Goal: Transaction & Acquisition: Purchase product/service

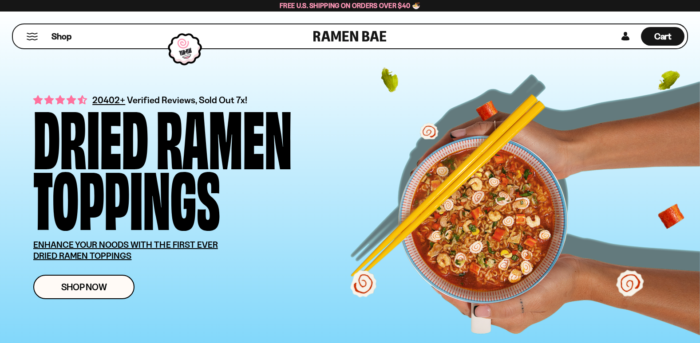
click at [31, 35] on button "Mobile Menu Trigger" at bounding box center [32, 37] width 12 height 8
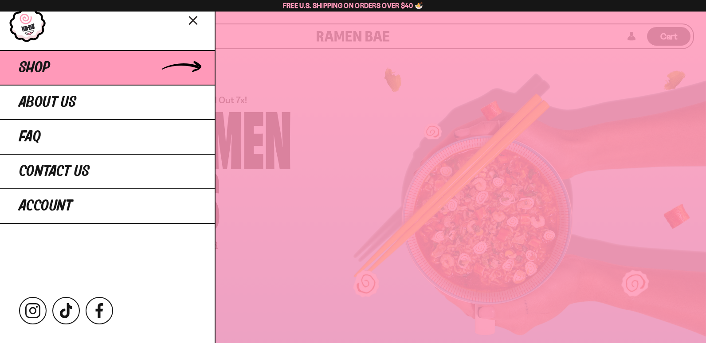
click at [29, 68] on span "Shop" at bounding box center [34, 68] width 31 height 16
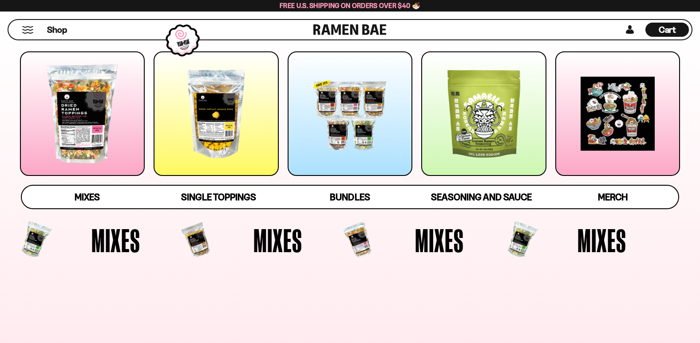
scroll to position [133, 0]
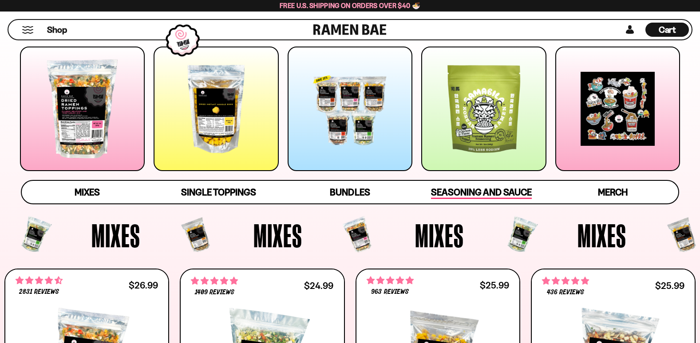
click at [472, 187] on span "Seasoning and Sauce" at bounding box center [481, 193] width 101 height 12
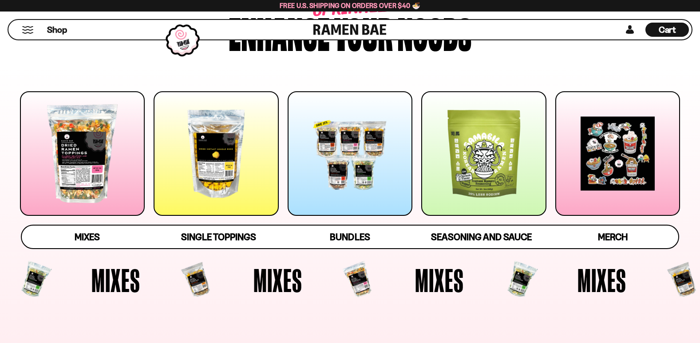
scroll to position [89, 0]
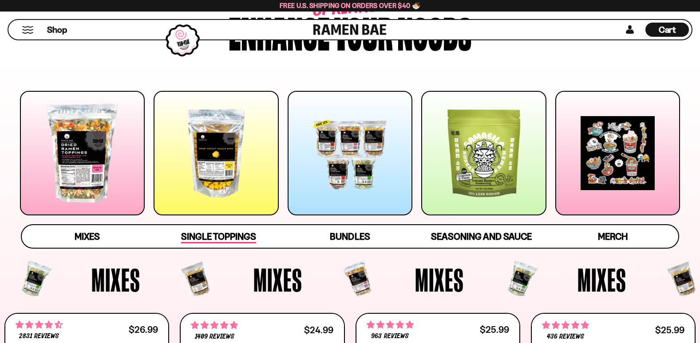
click at [207, 236] on span "Single Toppings" at bounding box center [218, 237] width 75 height 12
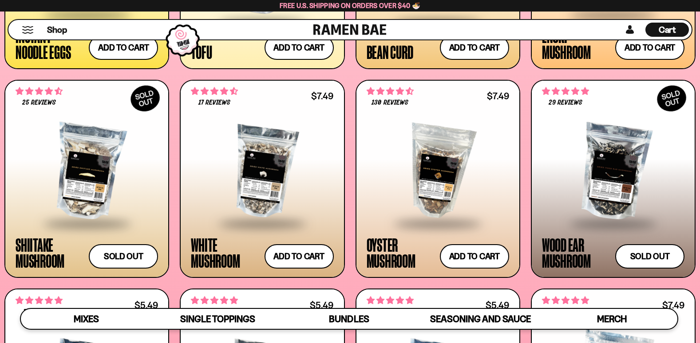
scroll to position [1273, 0]
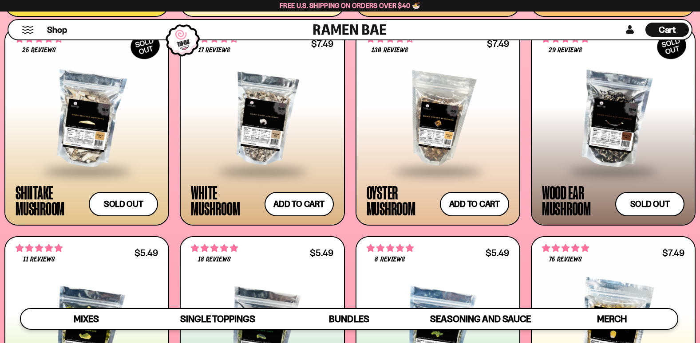
click at [378, 185] on div "Oyster Mushroom" at bounding box center [400, 201] width 69 height 32
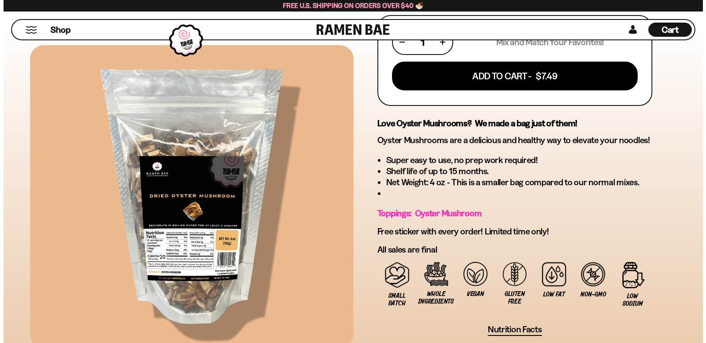
scroll to position [399, 0]
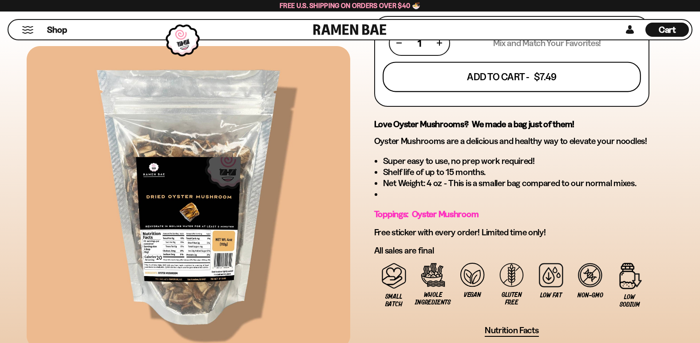
click at [537, 75] on button "Add To Cart - $7.49" at bounding box center [511, 77] width 258 height 30
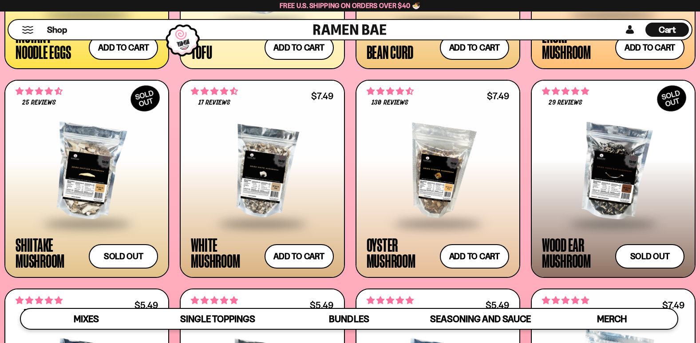
scroll to position [1228, 0]
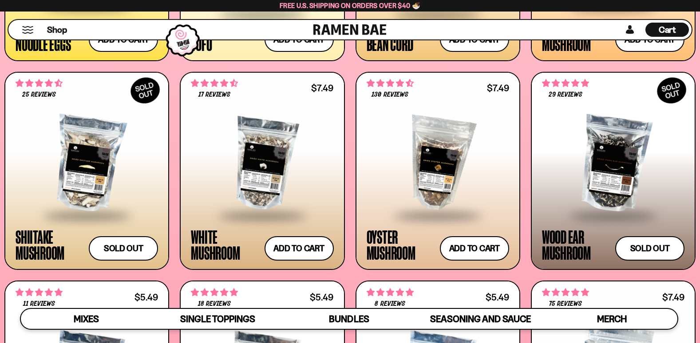
click at [214, 244] on div "White Mushroom" at bounding box center [225, 245] width 69 height 32
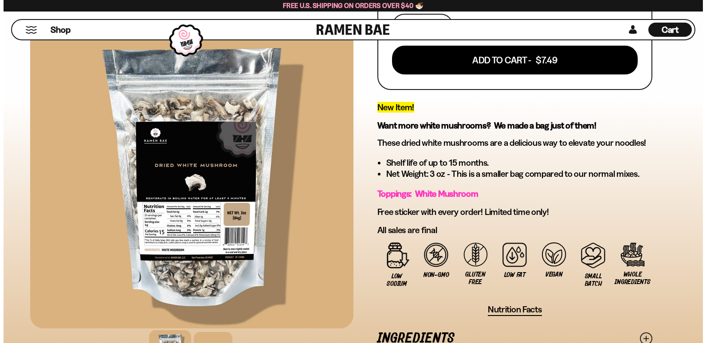
scroll to position [222, 0]
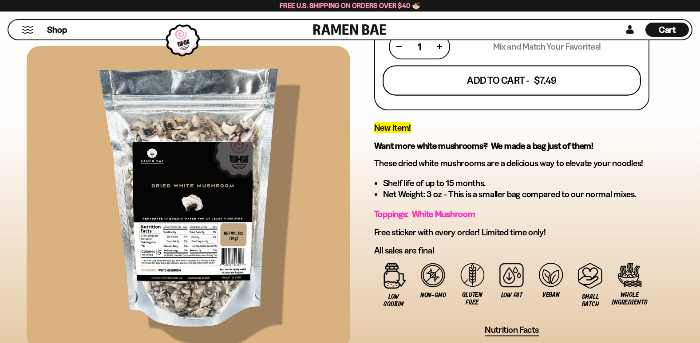
click at [504, 79] on button "Add To Cart - $7.49" at bounding box center [511, 80] width 258 height 30
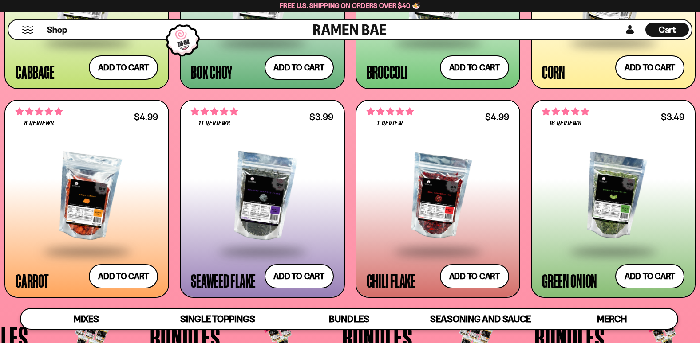
scroll to position [1628, 0]
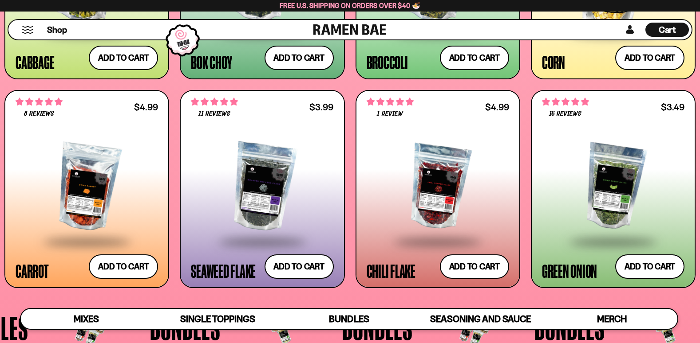
click at [60, 171] on div at bounding box center [87, 187] width 142 height 107
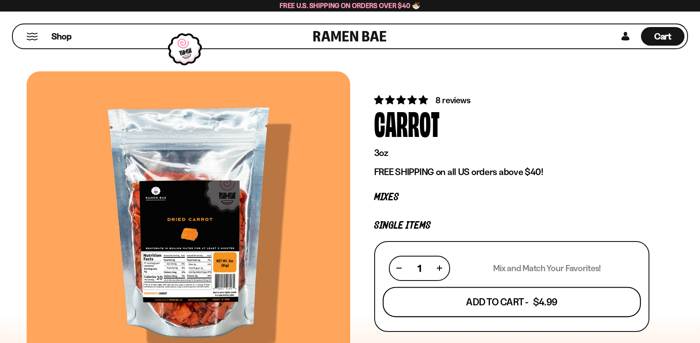
click at [532, 304] on button "Add To Cart - $4.99" at bounding box center [511, 302] width 258 height 30
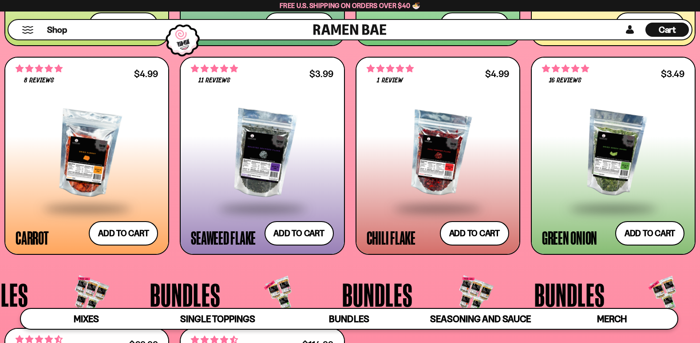
scroll to position [1628, 0]
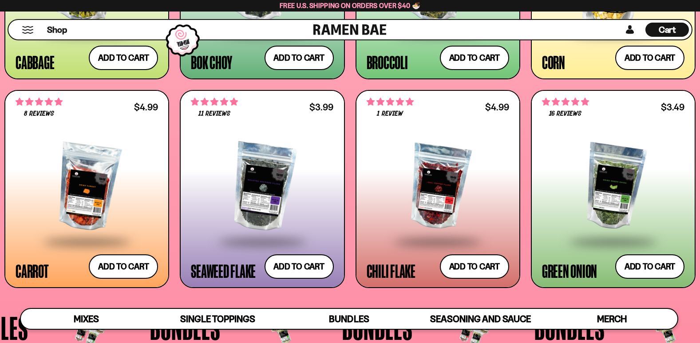
click at [570, 270] on div "Green Onion" at bounding box center [569, 271] width 55 height 16
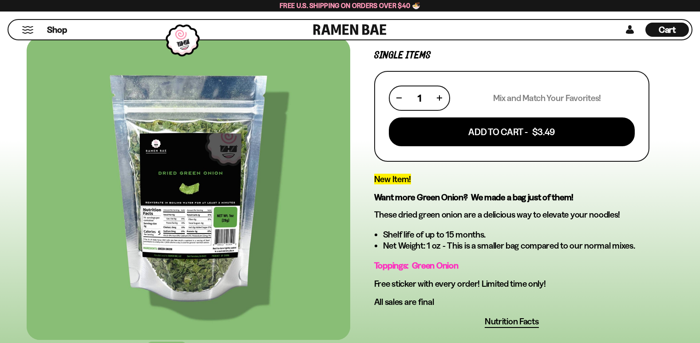
scroll to position [177, 0]
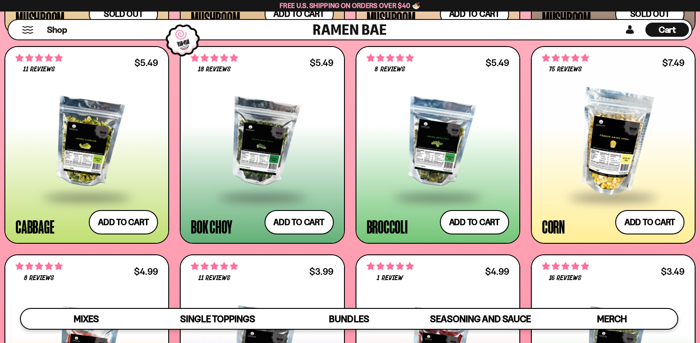
scroll to position [1406, 0]
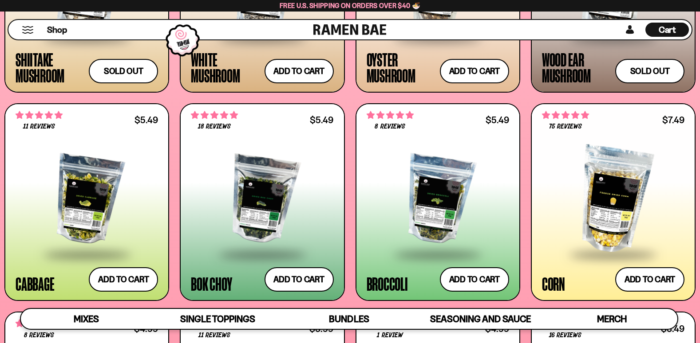
click at [391, 280] on div "Broccoli" at bounding box center [386, 284] width 41 height 16
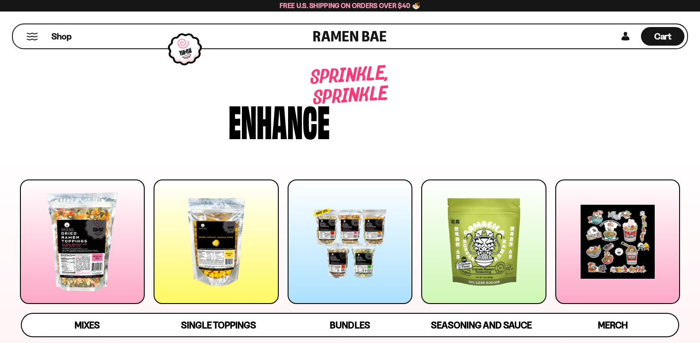
scroll to position [1406, 0]
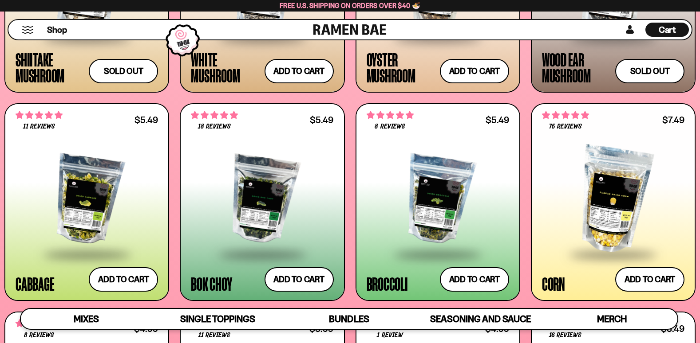
click at [224, 258] on span at bounding box center [262, 255] width 108 height 31
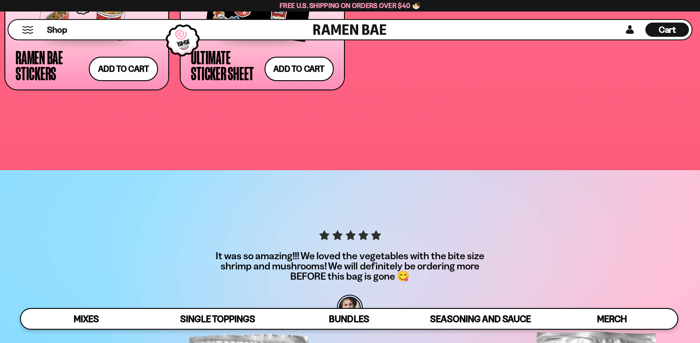
scroll to position [2648, 0]
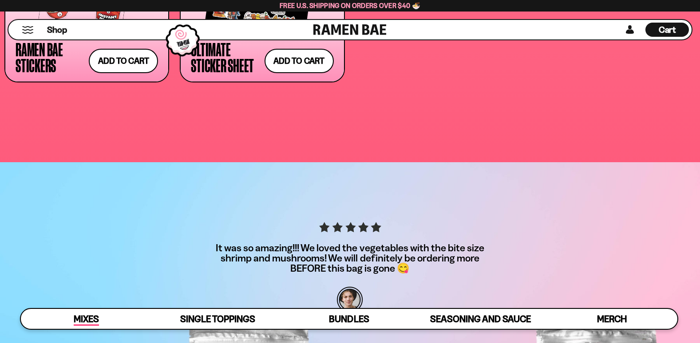
click at [76, 320] on span "Mixes" at bounding box center [86, 320] width 25 height 12
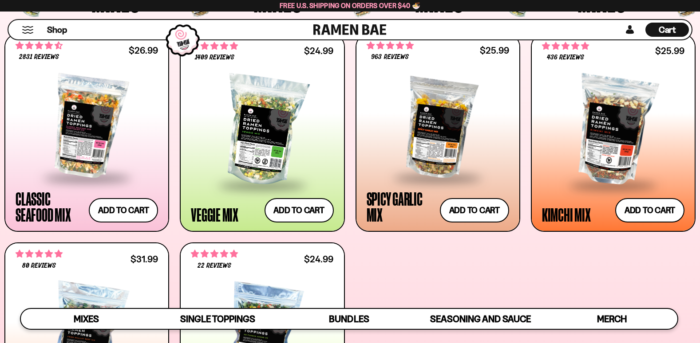
scroll to position [349, 0]
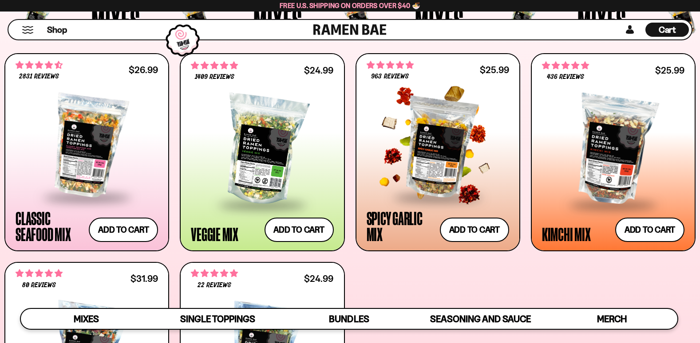
click at [398, 226] on div "Spicy Garlic Mix" at bounding box center [400, 226] width 69 height 32
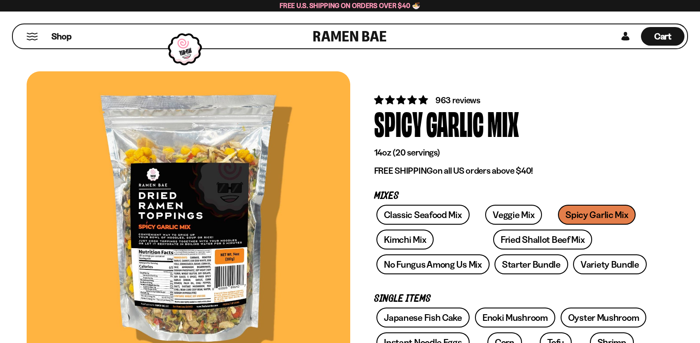
click at [154, 270] on div at bounding box center [188, 222] width 323 height 303
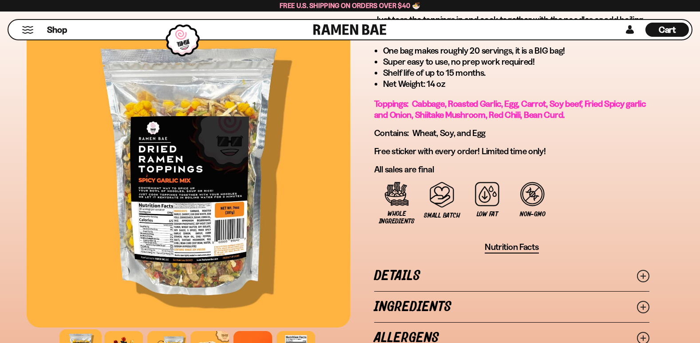
scroll to position [577, 0]
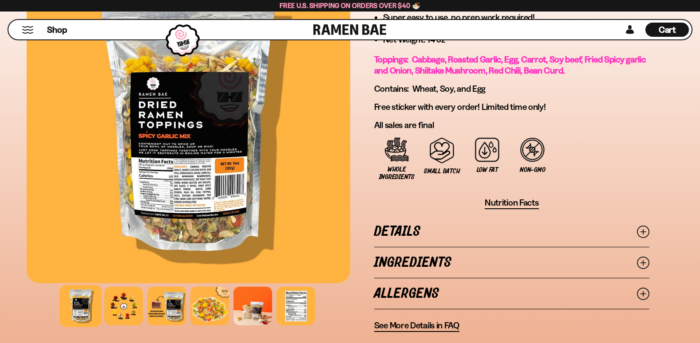
click at [524, 203] on span "Nutrition Facts" at bounding box center [511, 202] width 54 height 11
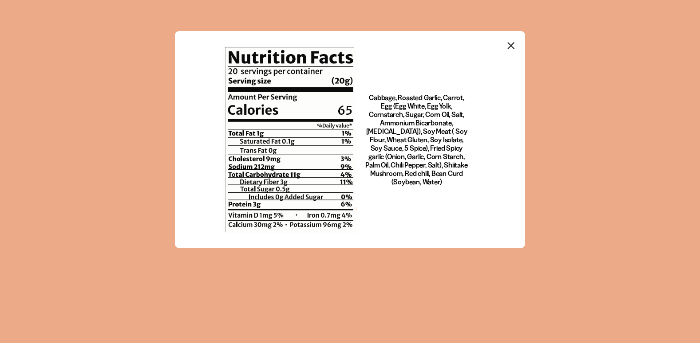
scroll to position [0, 0]
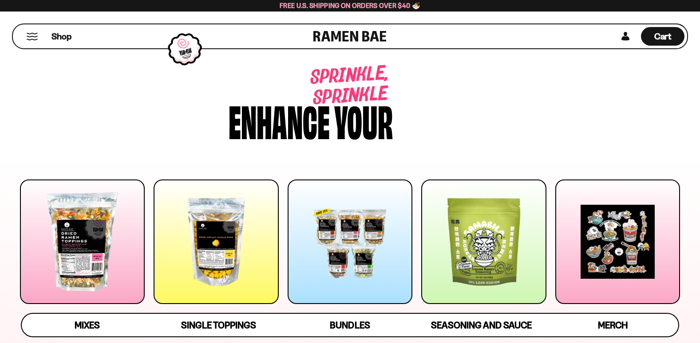
scroll to position [349, 0]
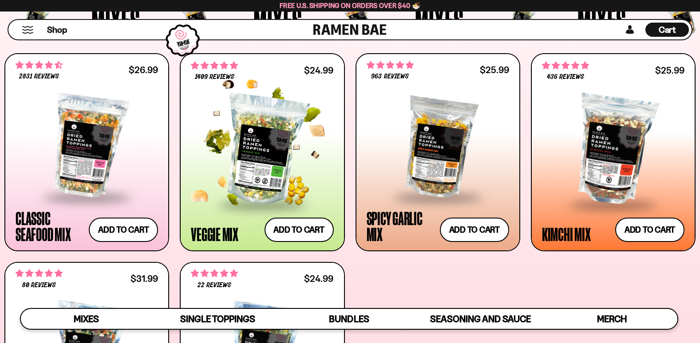
click at [225, 229] on div "Veggie Mix" at bounding box center [214, 234] width 47 height 16
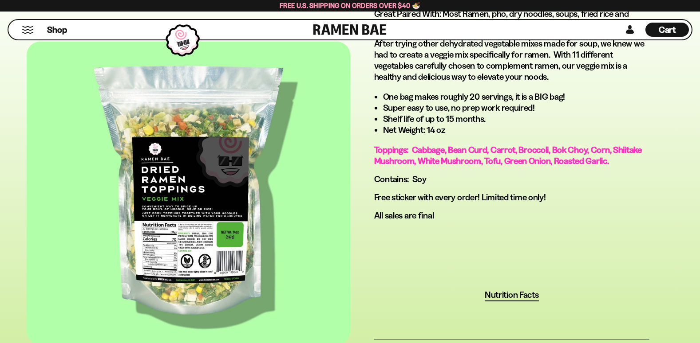
scroll to position [532, 0]
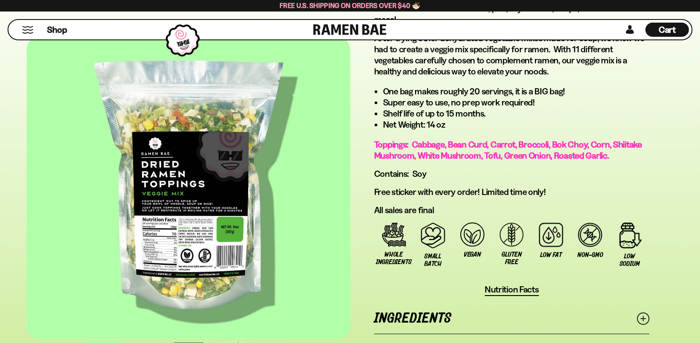
click at [518, 291] on span "Nutrition Facts" at bounding box center [511, 289] width 54 height 11
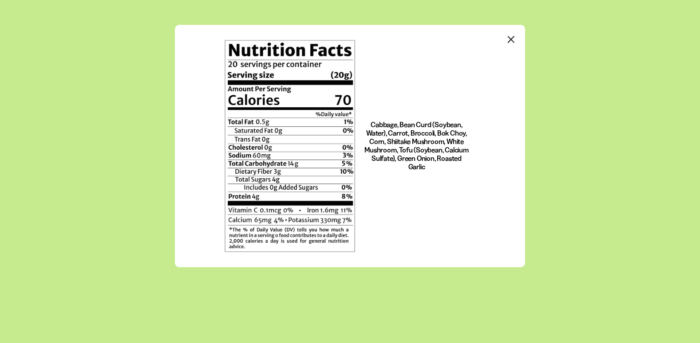
scroll to position [0, 0]
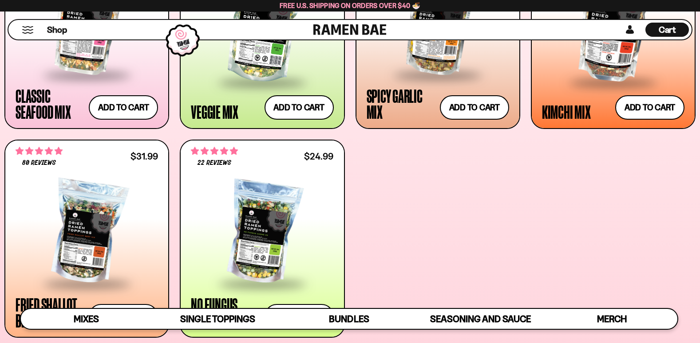
scroll to position [526, 0]
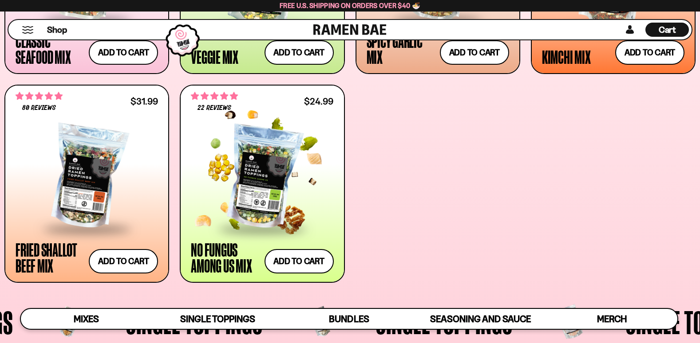
click at [221, 252] on div "No Fungus Among Us Mix" at bounding box center [225, 258] width 69 height 32
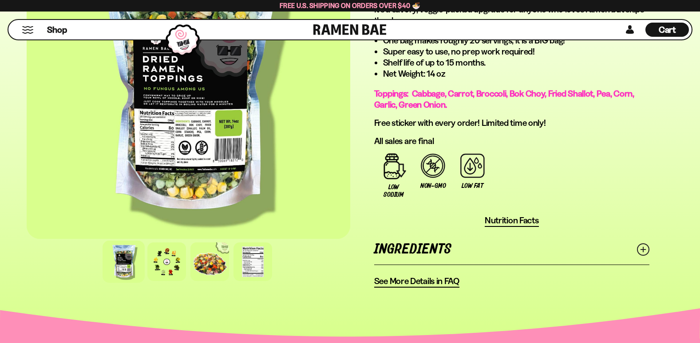
scroll to position [621, 0]
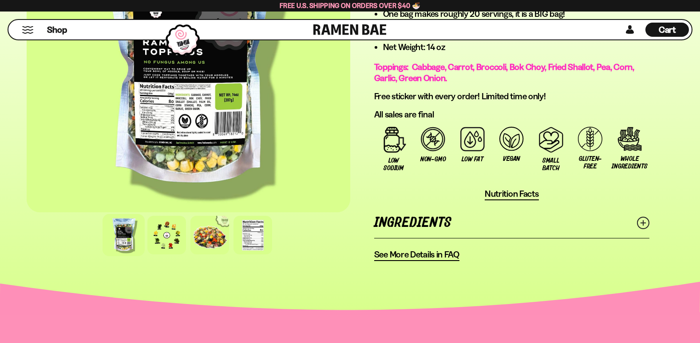
click at [500, 196] on span "Nutrition Facts" at bounding box center [511, 194] width 54 height 11
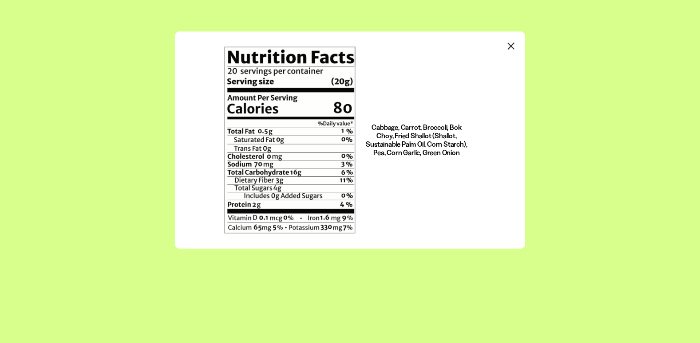
scroll to position [0, 0]
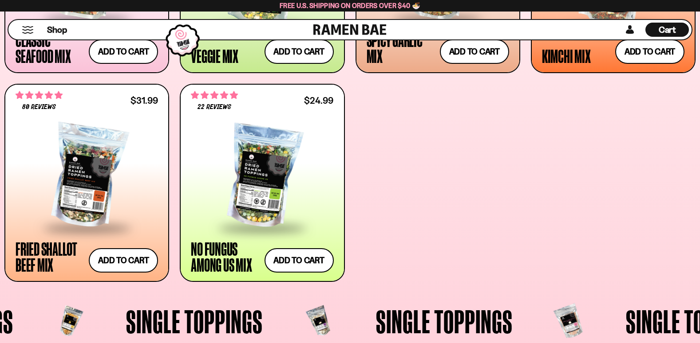
scroll to position [532, 0]
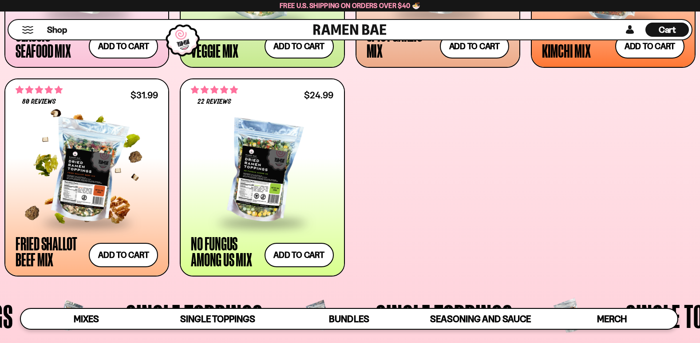
click at [33, 247] on div "Fried Shallot Beef Mix" at bounding box center [50, 252] width 69 height 32
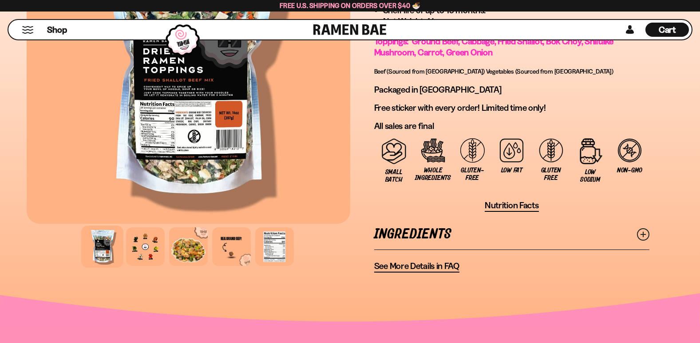
scroll to position [665, 0]
click at [503, 205] on span "Nutrition Facts" at bounding box center [511, 205] width 54 height 11
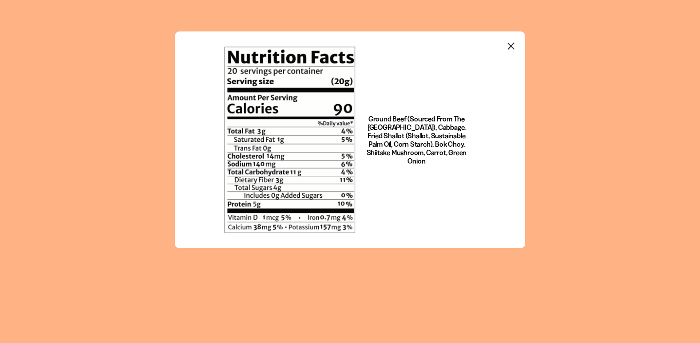
scroll to position [0, 0]
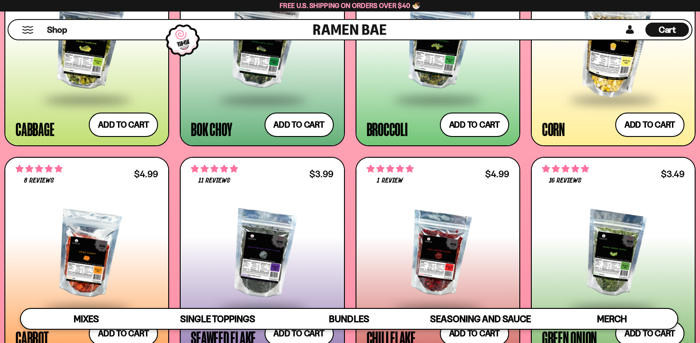
scroll to position [1508, 0]
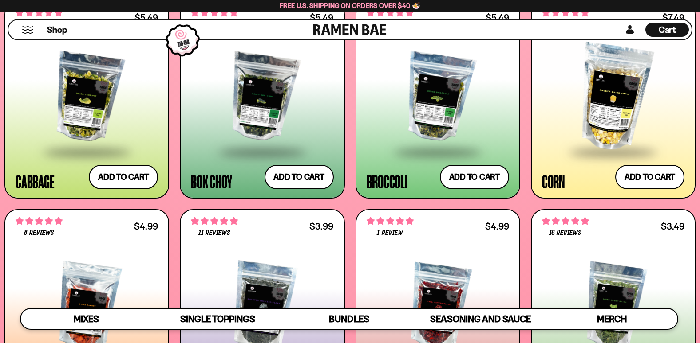
click at [412, 110] on div at bounding box center [437, 97] width 142 height 107
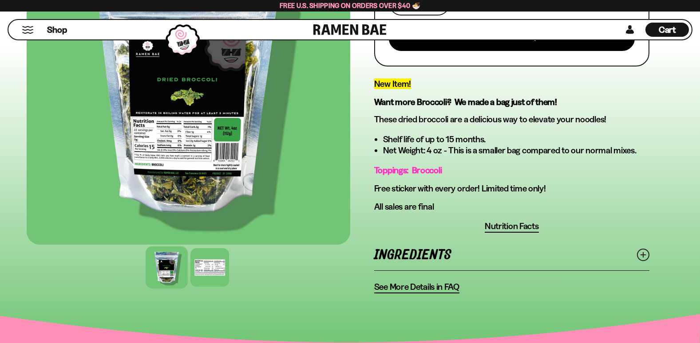
scroll to position [266, 0]
click at [516, 224] on span "Nutrition Facts" at bounding box center [511, 225] width 54 height 11
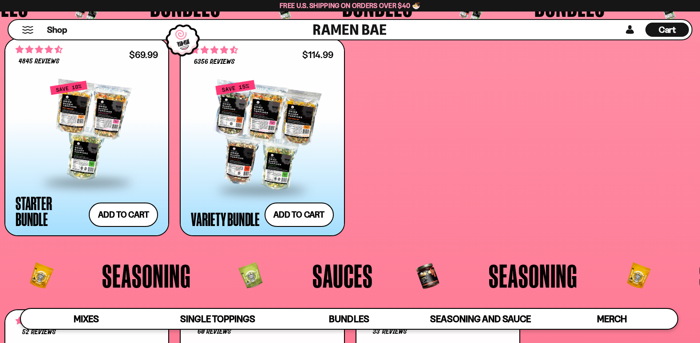
scroll to position [1952, 0]
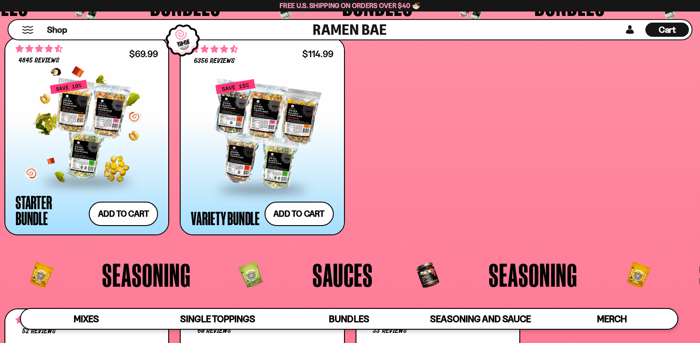
click at [31, 209] on div "Starter Bundle" at bounding box center [50, 210] width 69 height 32
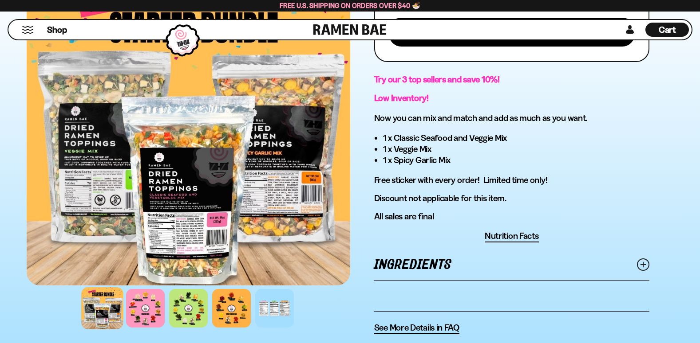
scroll to position [444, 0]
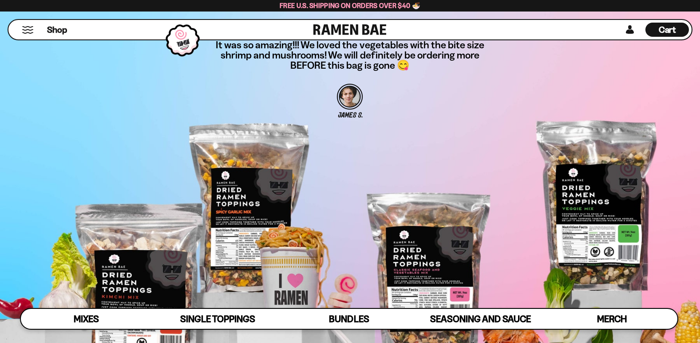
scroll to position [2851, 0]
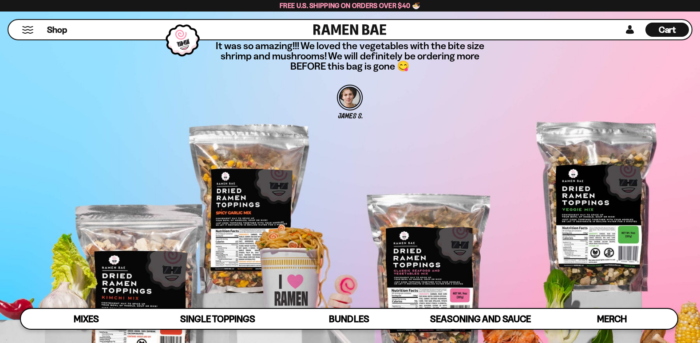
click at [665, 26] on span "Cart" at bounding box center [666, 29] width 17 height 11
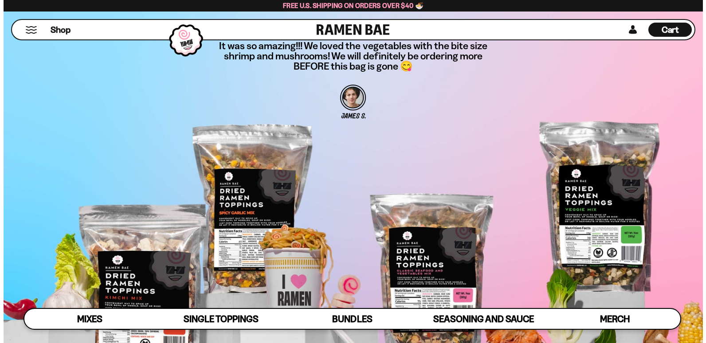
scroll to position [2872, 0]
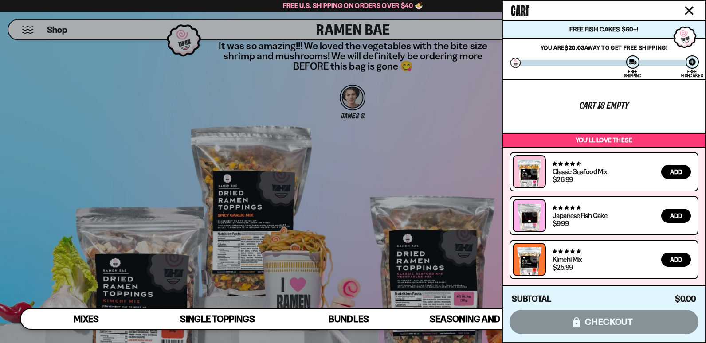
click at [691, 7] on icon "Close cart" at bounding box center [689, 10] width 9 height 9
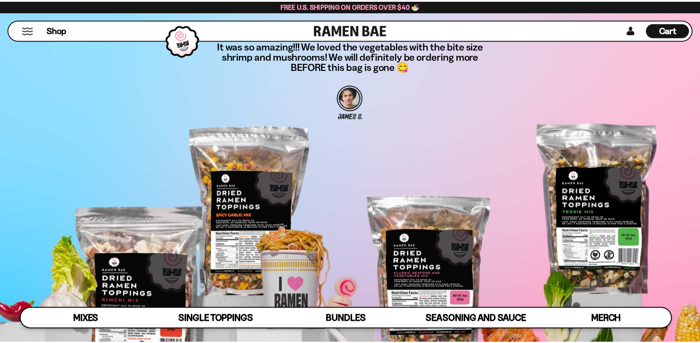
scroll to position [2851, 0]
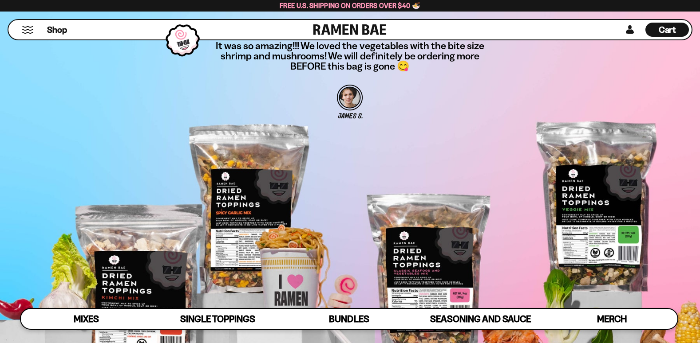
click at [28, 31] on button "Mobile Menu Trigger" at bounding box center [28, 30] width 12 height 8
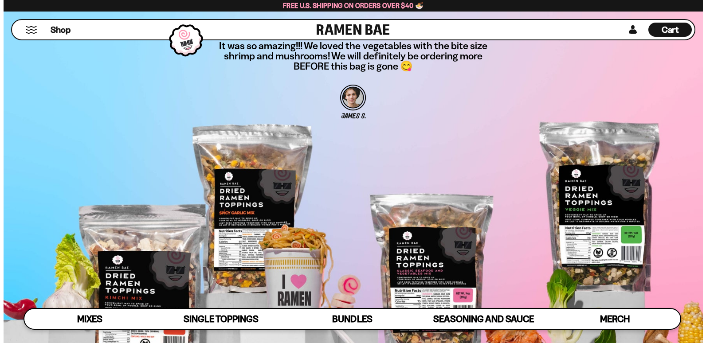
scroll to position [2872, 0]
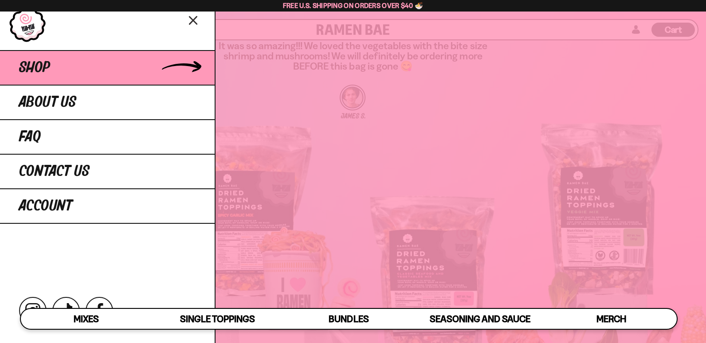
click at [28, 67] on span "Shop" at bounding box center [34, 68] width 31 height 16
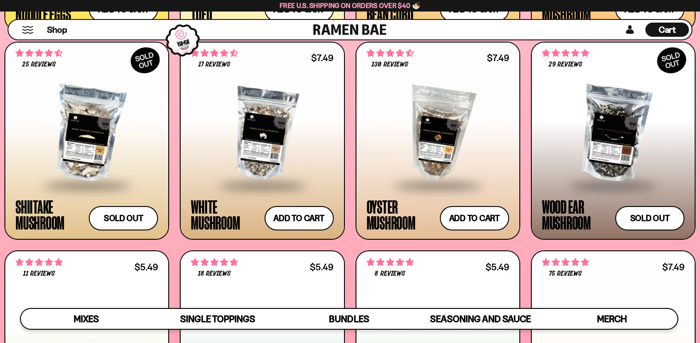
scroll to position [1287, 0]
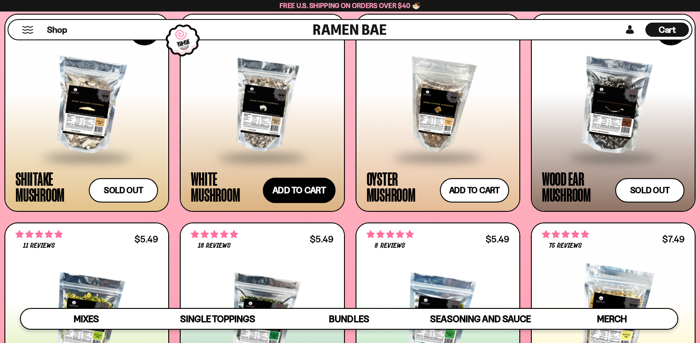
click at [290, 191] on button "Add to cart Add ― Regular price $7.49 Regular price Sale price $7.49 Unit price…" at bounding box center [299, 190] width 73 height 26
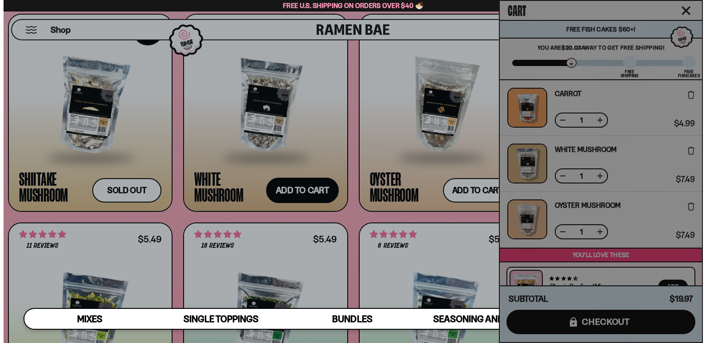
scroll to position [1294, 0]
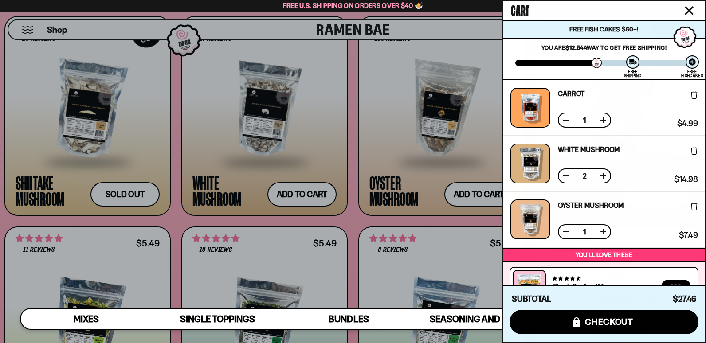
click at [564, 176] on button at bounding box center [566, 176] width 9 height 9
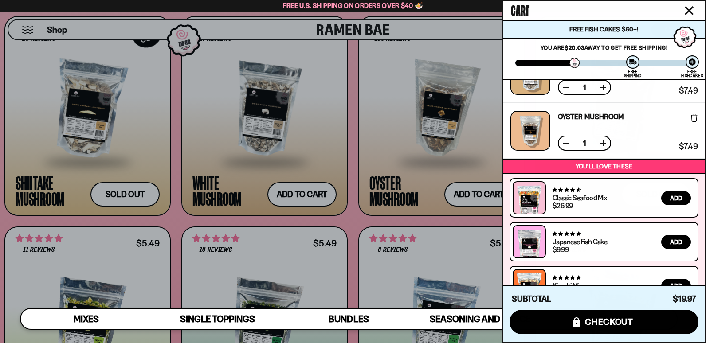
scroll to position [115, 0]
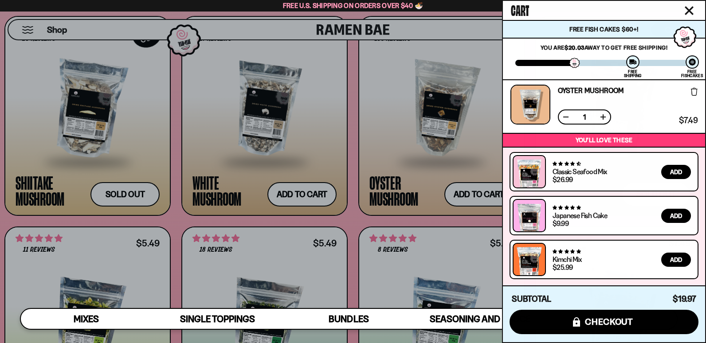
click at [347, 95] on div at bounding box center [353, 171] width 706 height 343
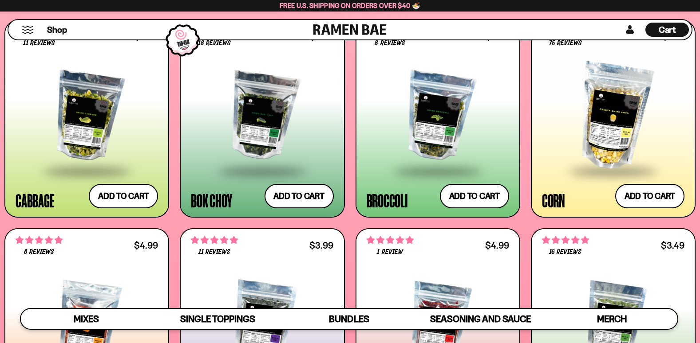
scroll to position [1464, 0]
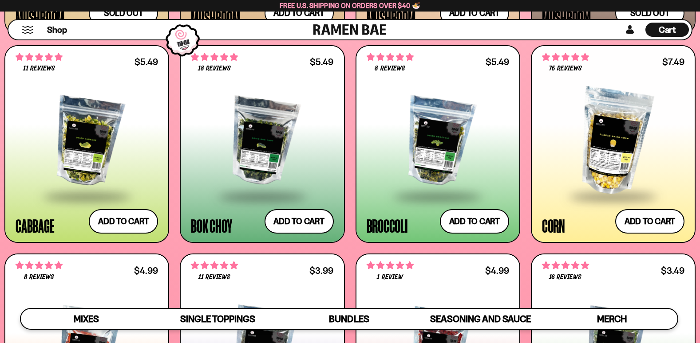
click at [385, 227] on div "Broccoli" at bounding box center [386, 226] width 41 height 16
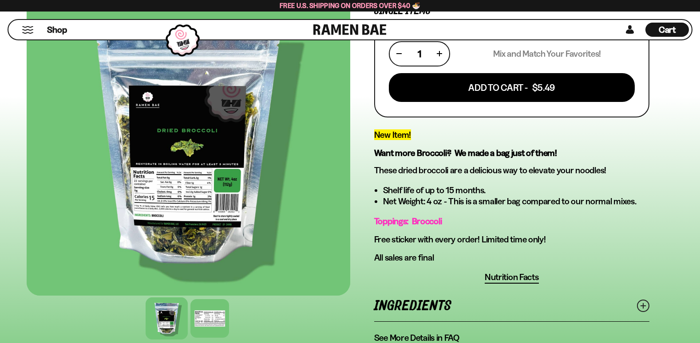
scroll to position [222, 0]
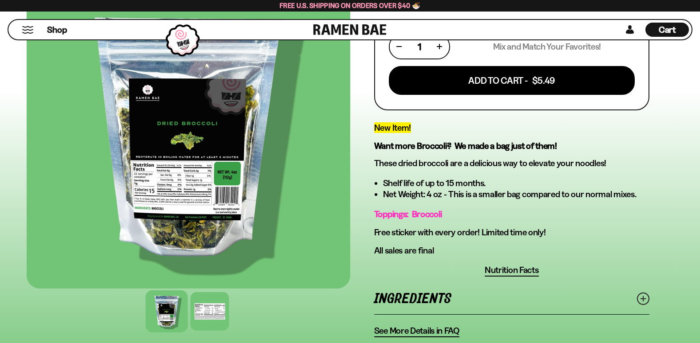
click at [520, 270] on span "Nutrition Facts" at bounding box center [511, 270] width 54 height 11
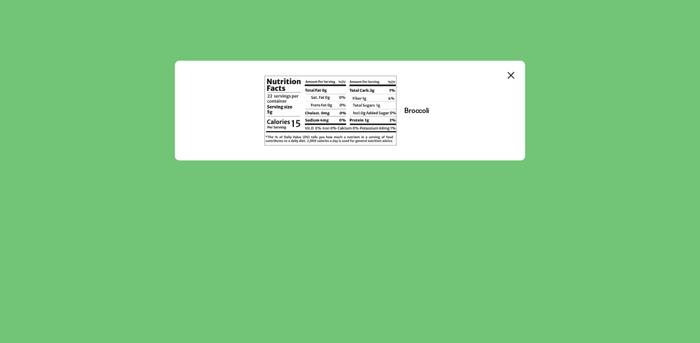
scroll to position [0, 0]
click at [512, 76] on icon "Close modal" at bounding box center [510, 75] width 13 height 13
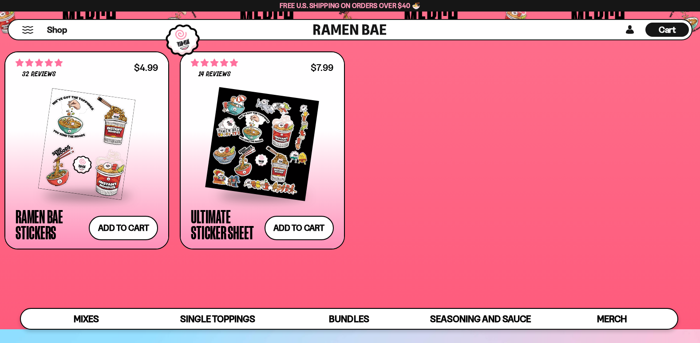
scroll to position [2573, 0]
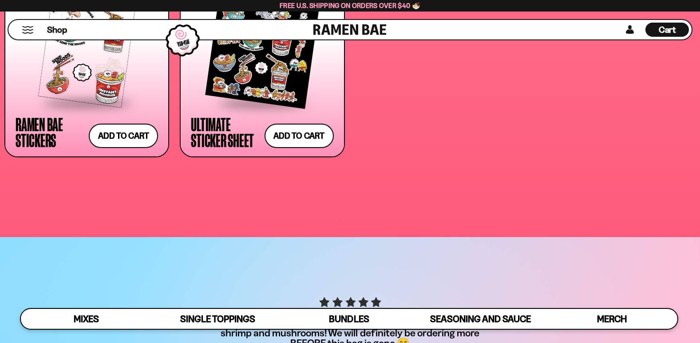
click at [663, 30] on span "Cart" at bounding box center [666, 29] width 17 height 11
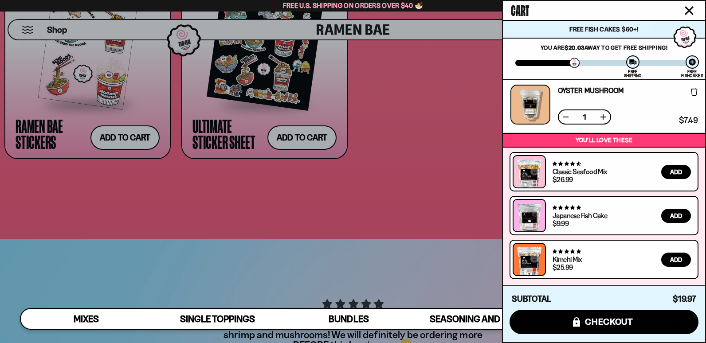
scroll to position [0, 0]
